Goal: Find specific page/section: Find specific page/section

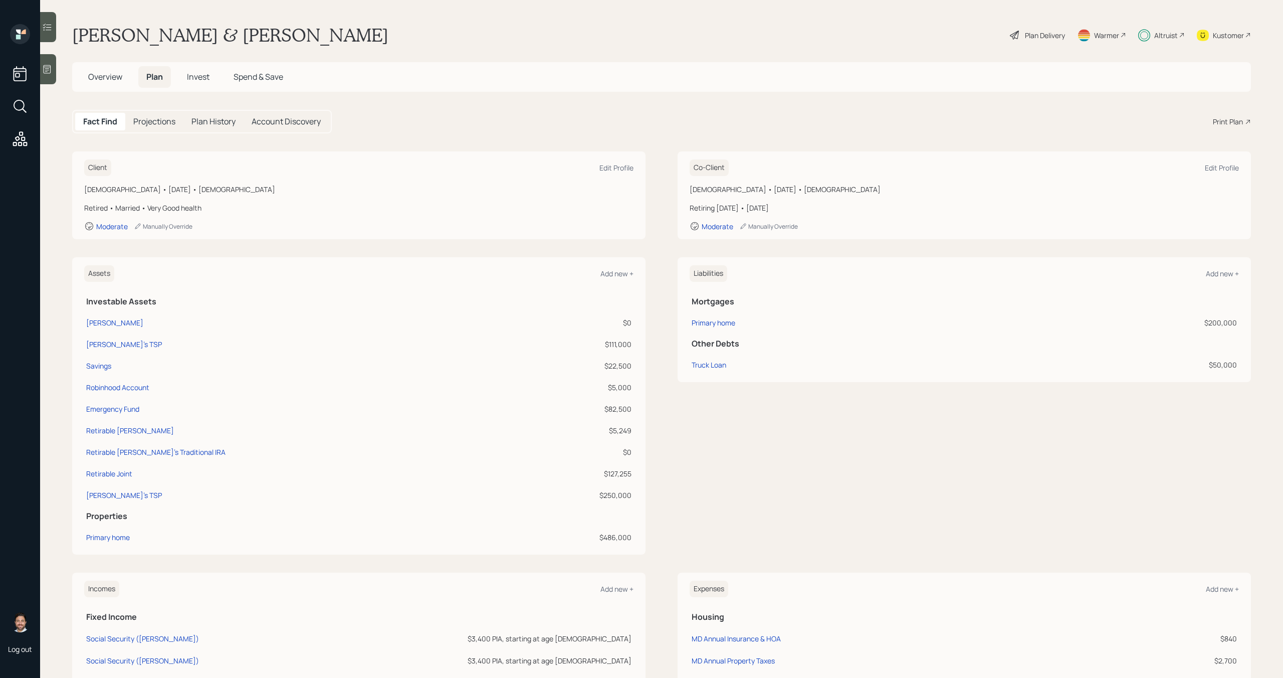
click at [119, 76] on span "Overview" at bounding box center [105, 76] width 34 height 11
